Goal: Task Accomplishment & Management: Manage account settings

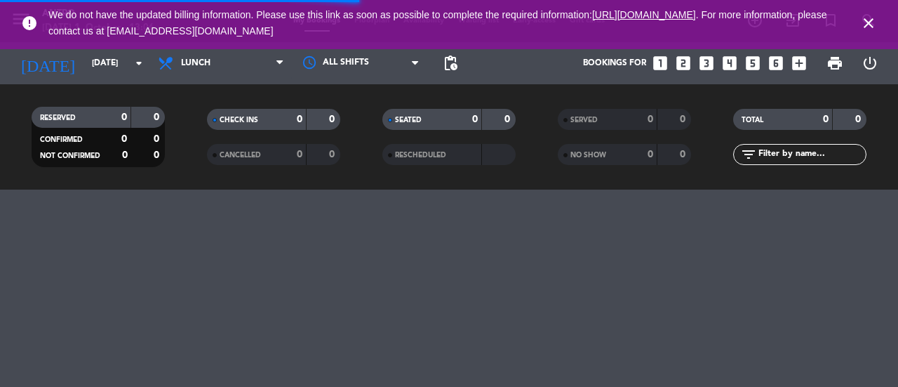
click at [632, 22] on icon "close" at bounding box center [868, 23] width 17 height 17
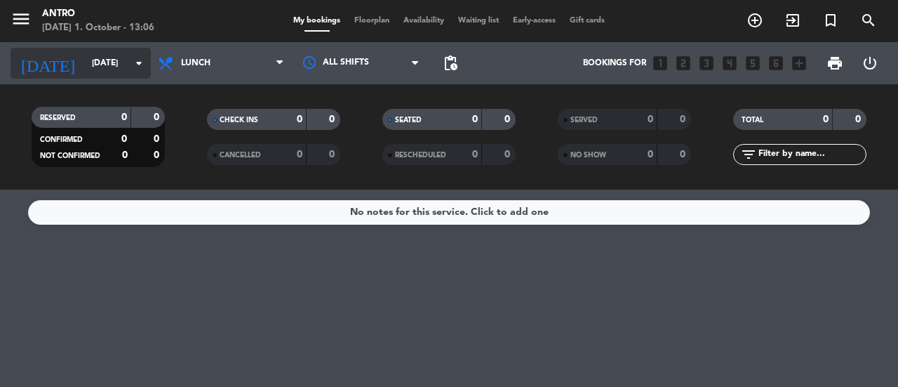
click at [107, 58] on input "[DATE]" at bounding box center [141, 63] width 112 height 24
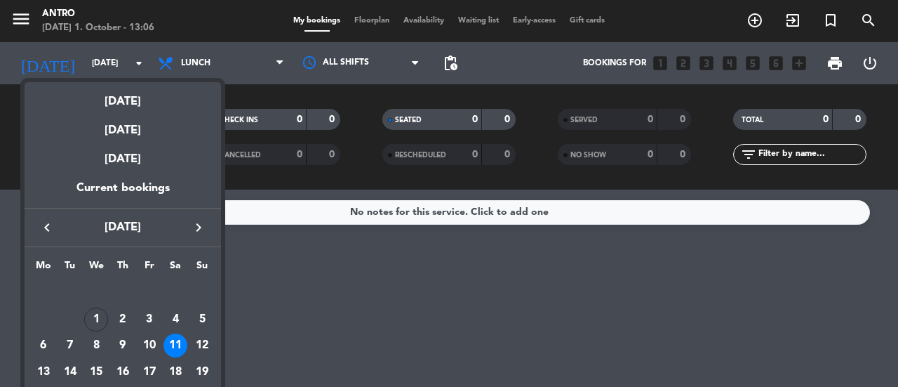
click at [35, 16] on div at bounding box center [449, 193] width 898 height 387
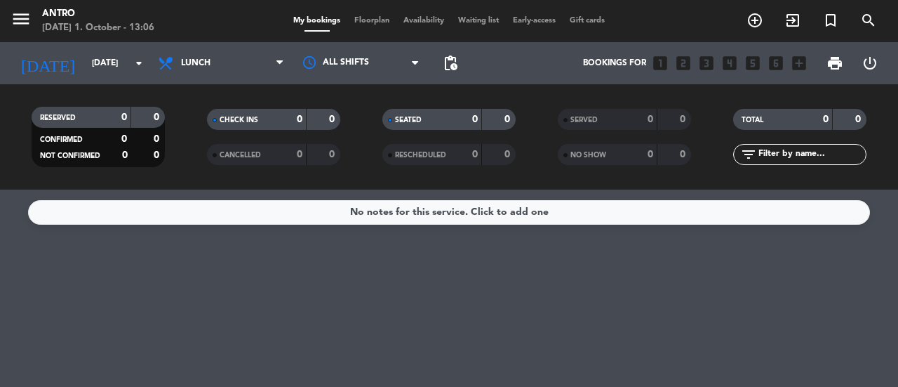
click at [24, 20] on icon "menu" at bounding box center [21, 18] width 21 height 21
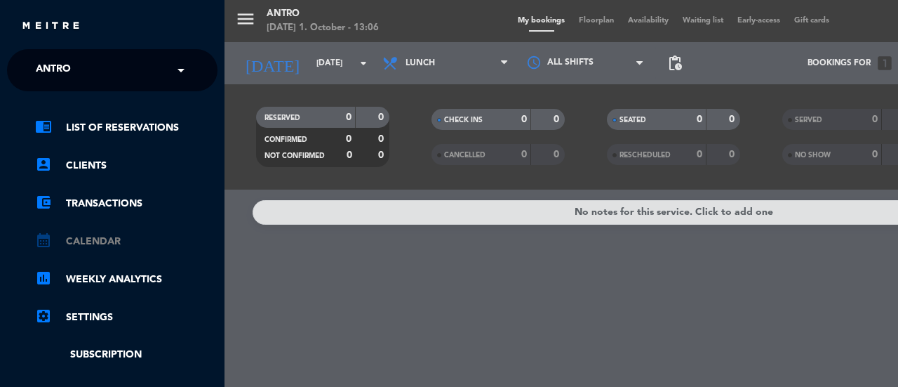
click at [105, 241] on link "calendar_month Calendar" at bounding box center [126, 241] width 182 height 17
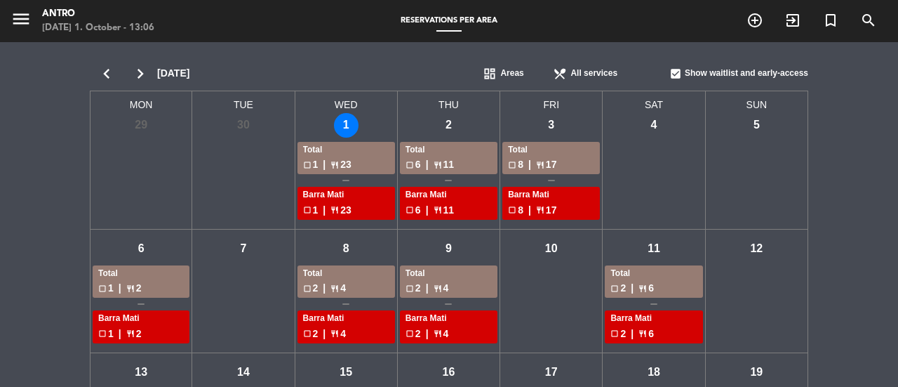
click at [104, 69] on icon "chevron_left" at bounding box center [107, 74] width 34 height 20
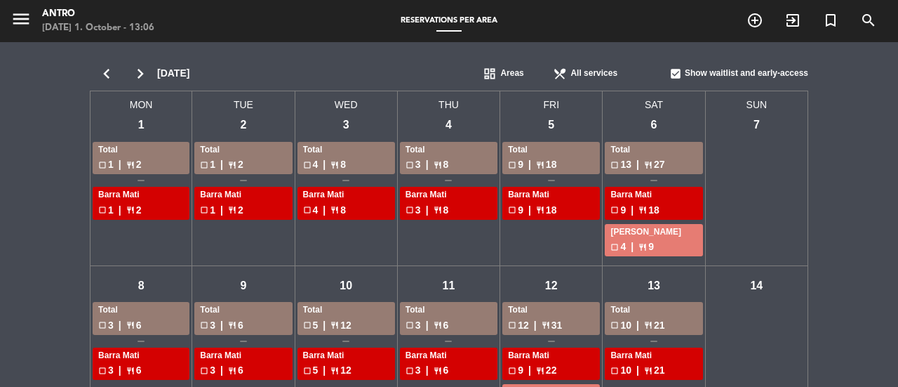
scroll to position [70, 0]
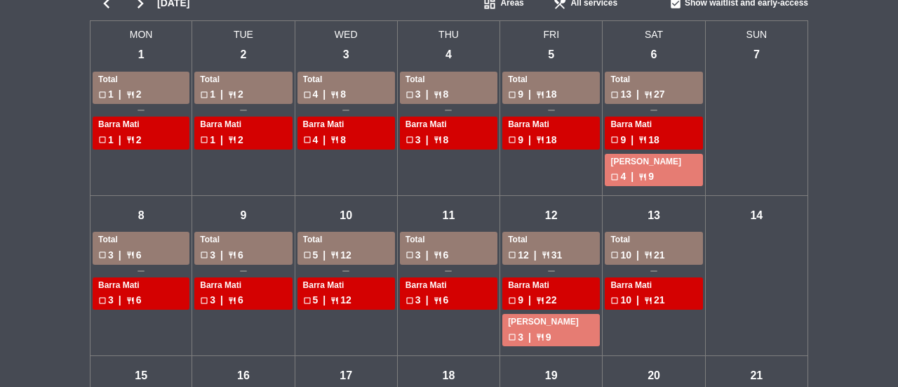
click at [240, 227] on div "Tue - 9 Total check_box_outline_blank 3 | restaurant 6 Barra Mati check_box_out…" at bounding box center [243, 276] width 102 height 160
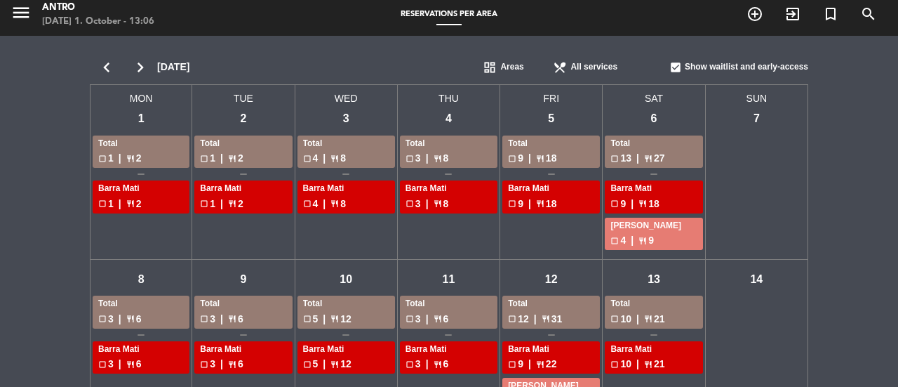
scroll to position [0, 0]
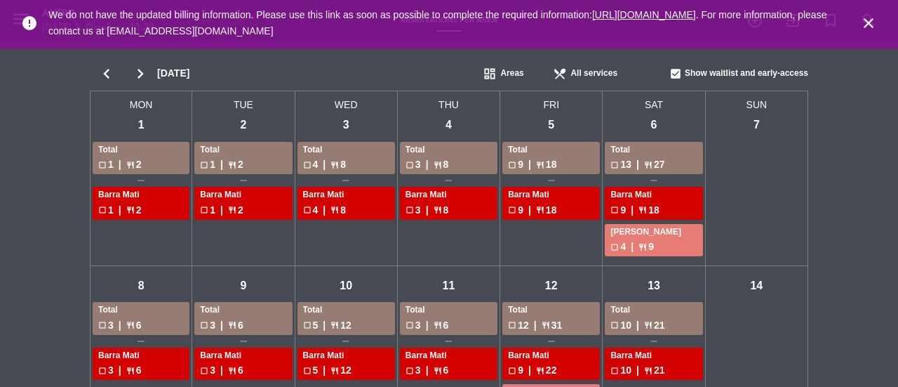
click at [552, 124] on div "Fri - 5" at bounding box center [551, 125] width 25 height 25
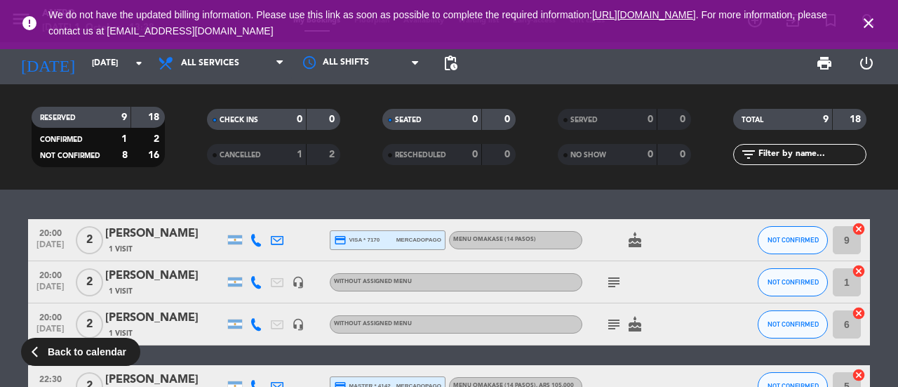
click at [174, 291] on div "1 Visit" at bounding box center [164, 291] width 119 height 12
